Goal: Task Accomplishment & Management: Complete application form

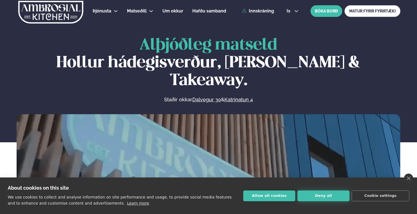
click at [309, 199] on button "Deny all" at bounding box center [323, 195] width 52 height 11
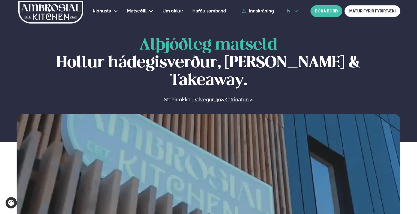
click at [296, 12] on icon at bounding box center [296, 11] width 4 height 4
click at [288, 23] on link "en" at bounding box center [292, 20] width 21 height 11
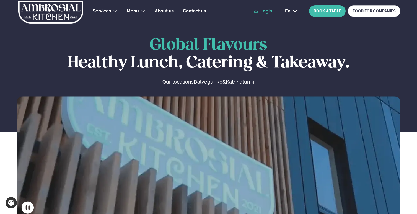
click at [264, 12] on link "Login" at bounding box center [263, 11] width 19 height 5
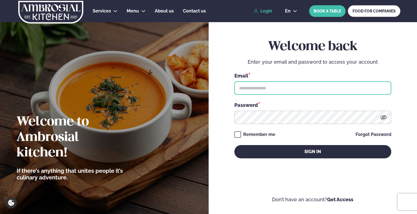
click at [264, 89] on input "text" at bounding box center [312, 87] width 157 height 13
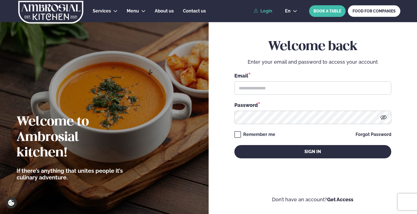
click at [229, 107] on form "Welcome back Enter your email and password to access your account Email * Passw…" at bounding box center [312, 104] width 175 height 197
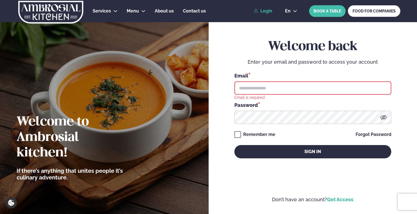
click at [340, 201] on link "Get Access" at bounding box center [340, 199] width 26 height 6
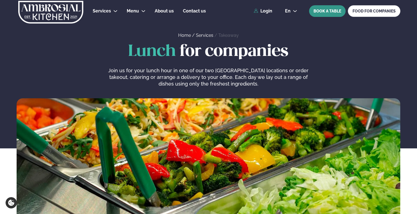
click at [319, 12] on button "BOOK A TABLE" at bounding box center [327, 11] width 37 height 12
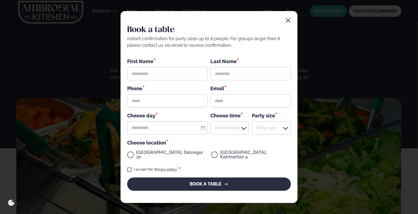
click at [292, 24] on div "Book a table Instant confirmation for party sizes up to 8 people. For groups la…" at bounding box center [209, 106] width 177 height 191
click at [289, 23] on icon "button" at bounding box center [288, 20] width 4 height 4
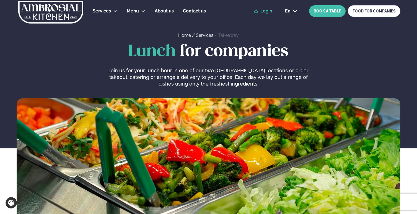
click at [266, 9] on link "Login" at bounding box center [263, 11] width 19 height 5
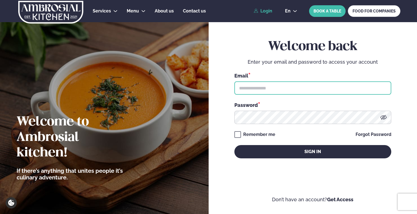
click at [260, 94] on input "text" at bounding box center [312, 87] width 157 height 13
type input "**********"
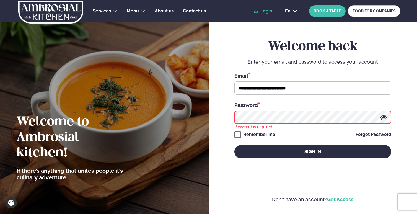
click at [334, 200] on link "Get Access" at bounding box center [340, 199] width 26 height 6
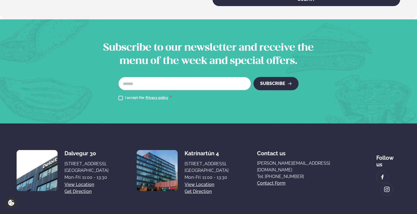
scroll to position [985, 0]
